Goal: Transaction & Acquisition: Purchase product/service

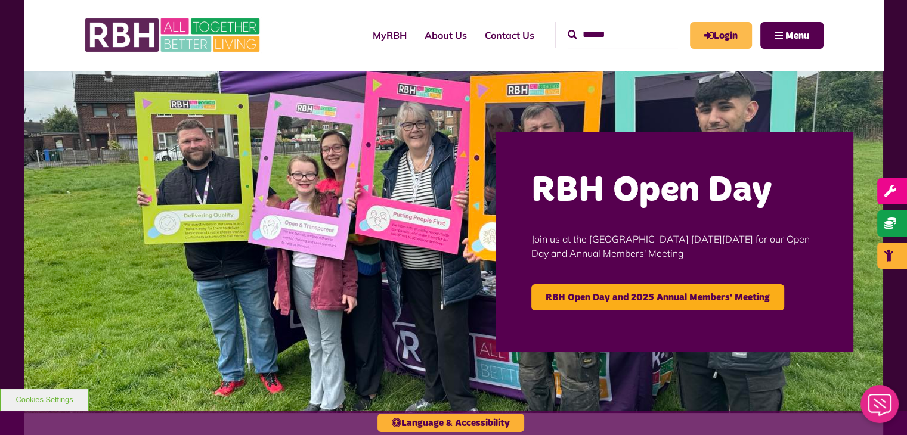
click at [731, 33] on link "Login" at bounding box center [721, 35] width 62 height 27
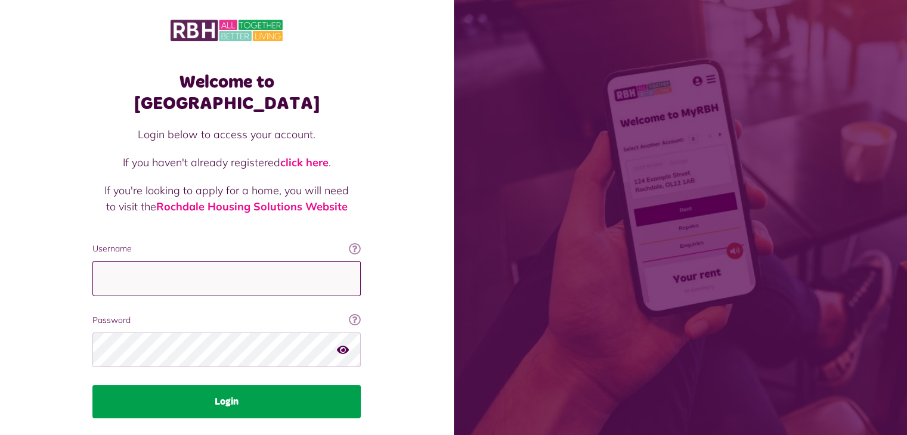
type input "**********"
click at [200, 385] on button "Login" at bounding box center [226, 401] width 268 height 33
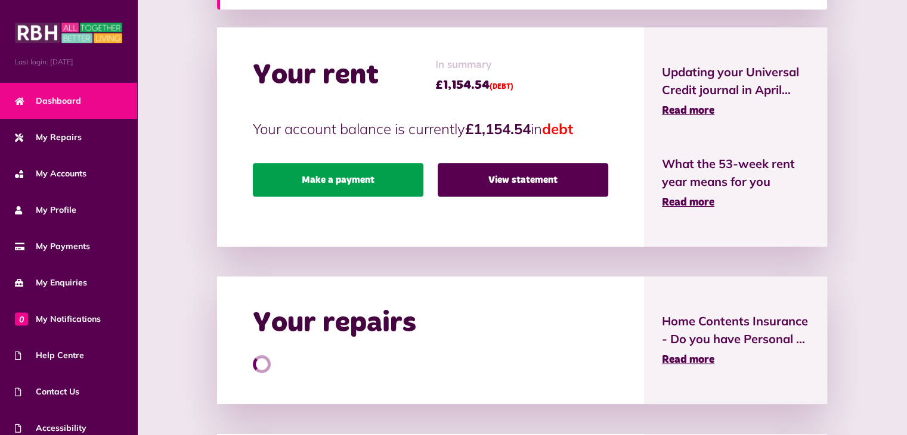
scroll to position [281, 0]
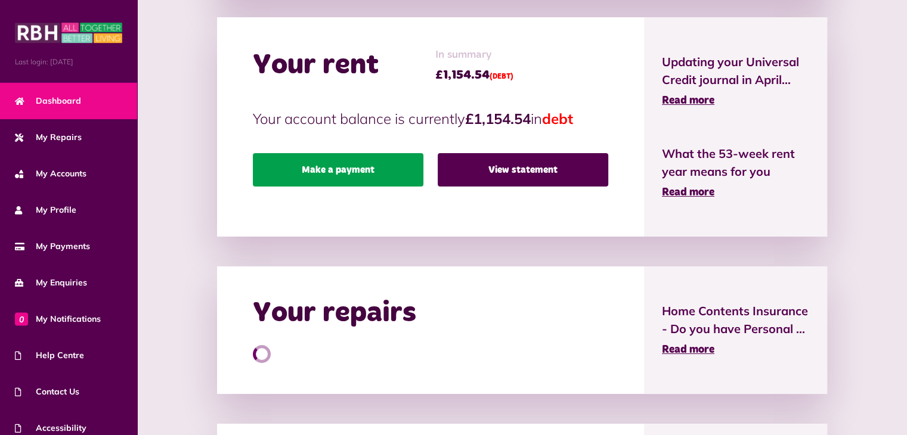
click at [351, 171] on link "Make a payment" at bounding box center [338, 169] width 171 height 33
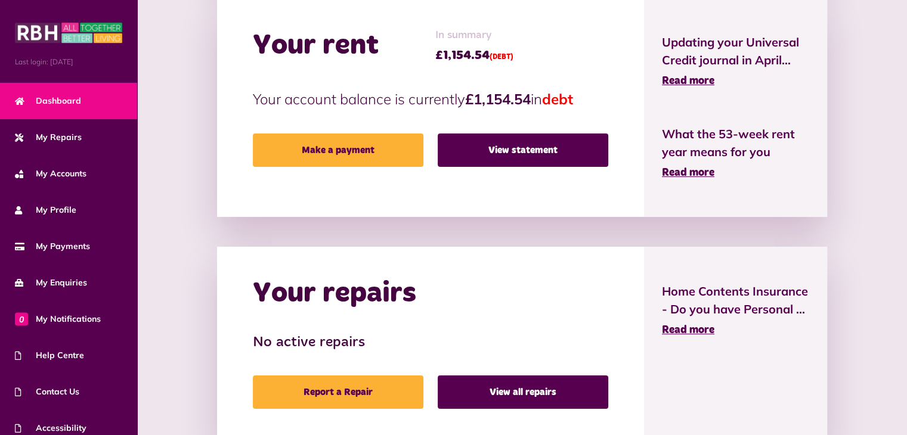
scroll to position [298, 0]
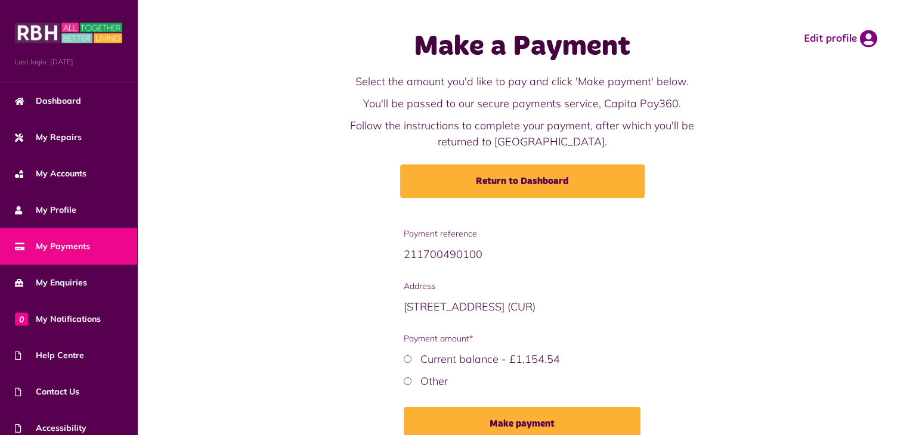
scroll to position [59, 0]
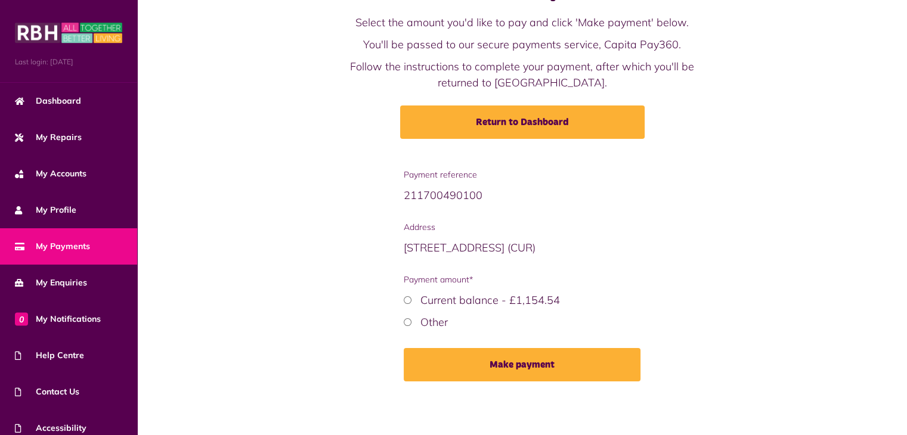
click at [435, 323] on label "Other" at bounding box center [434, 323] width 27 height 14
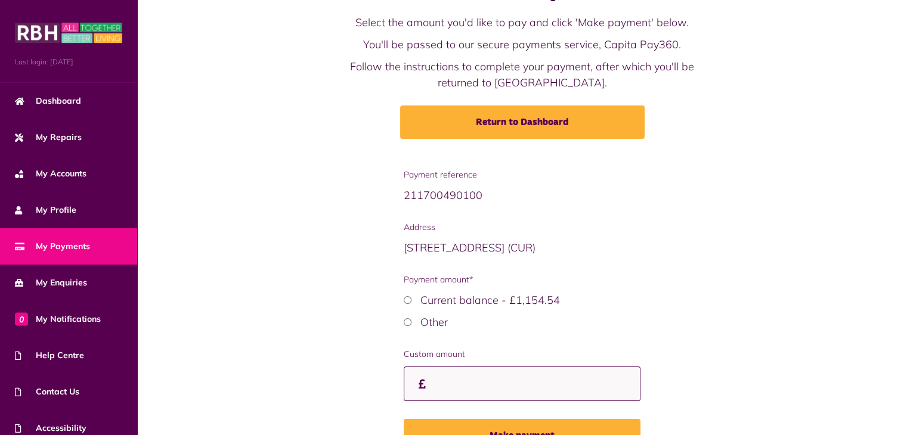
click at [456, 382] on input "Custom amount" at bounding box center [522, 384] width 237 height 35
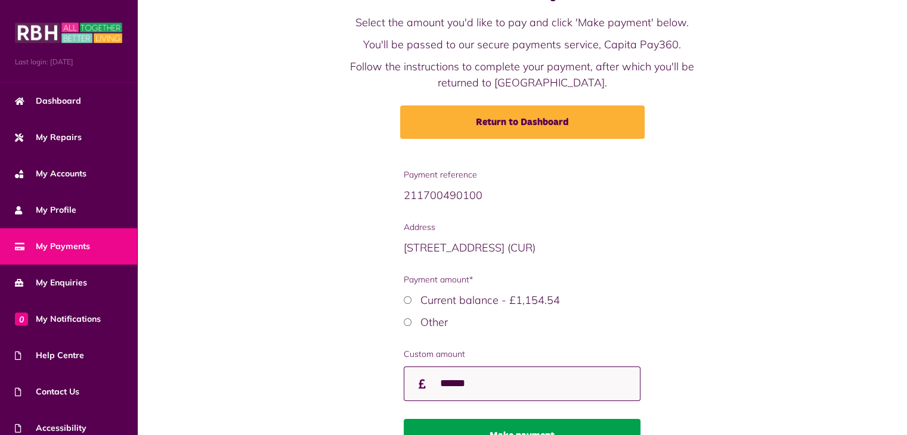
type input "******"
click at [515, 423] on button "Make payment" at bounding box center [522, 435] width 237 height 33
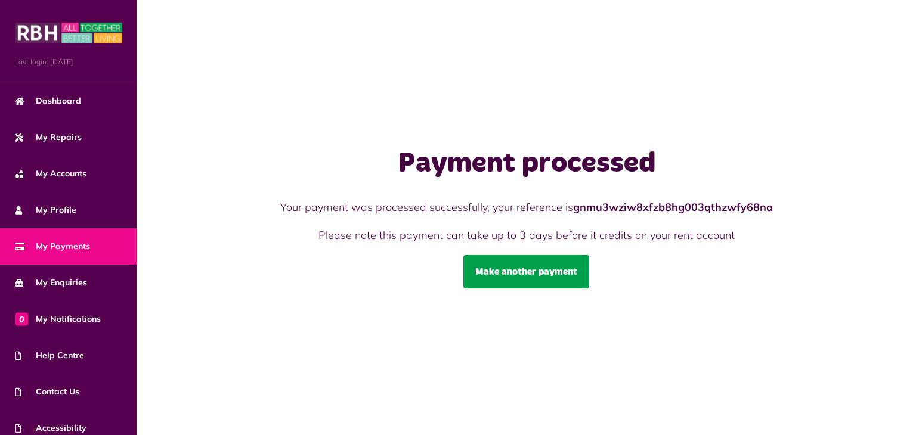
click at [541, 280] on link "Make another payment" at bounding box center [526, 271] width 126 height 33
